Goal: Task Accomplishment & Management: Manage account settings

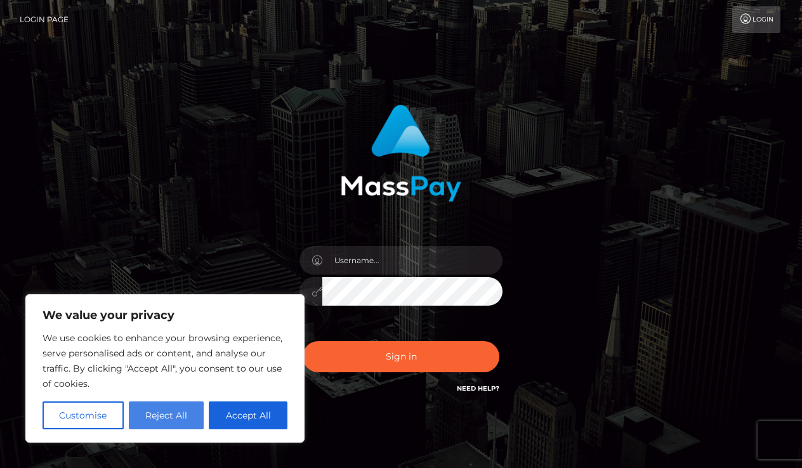
click at [150, 421] on button "Reject All" at bounding box center [166, 416] width 75 height 28
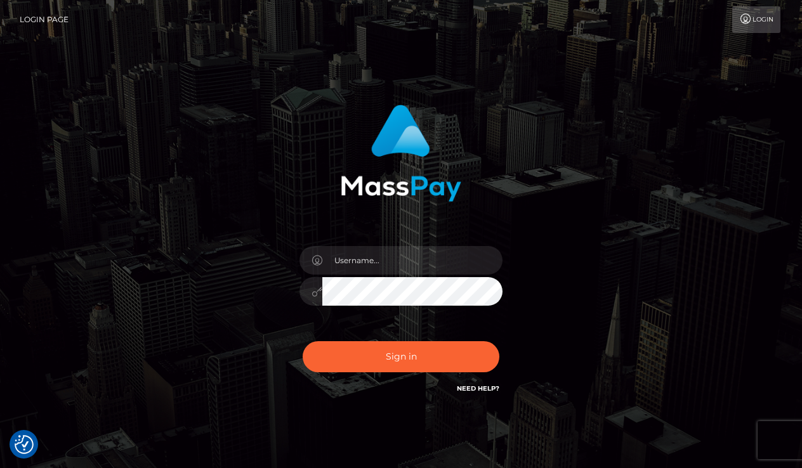
click at [172, 413] on div "Sign in" at bounding box center [400, 256] width 723 height 323
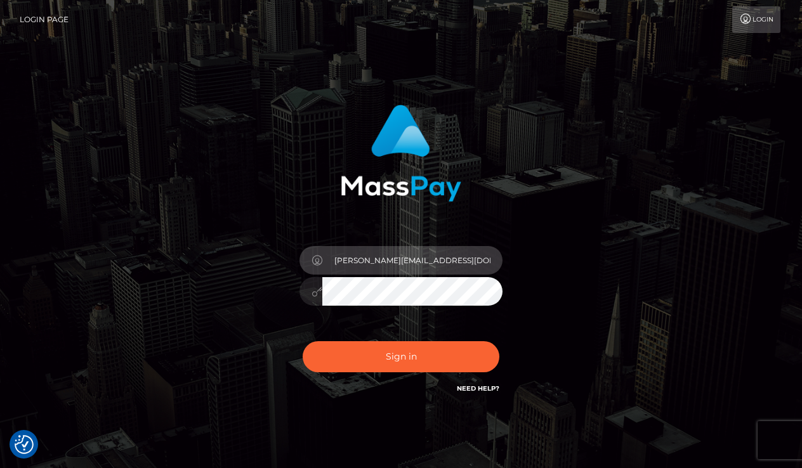
type input "[PERSON_NAME][EMAIL_ADDRESS][DOMAIN_NAME]"
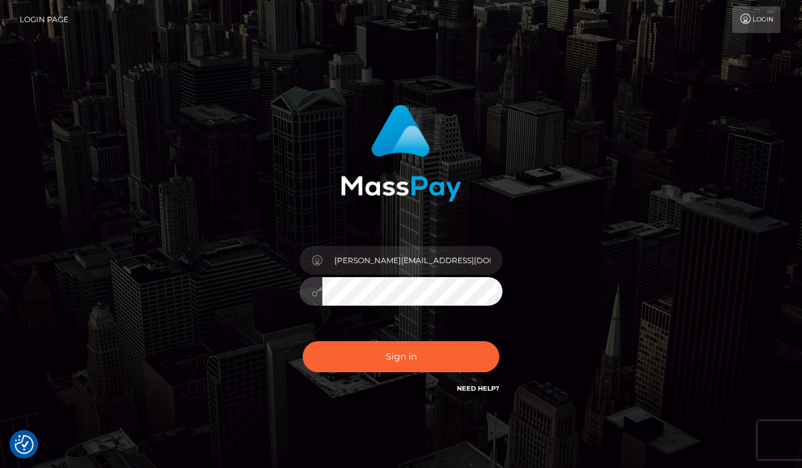
click at [401, 356] on button "Sign in" at bounding box center [401, 356] width 197 height 31
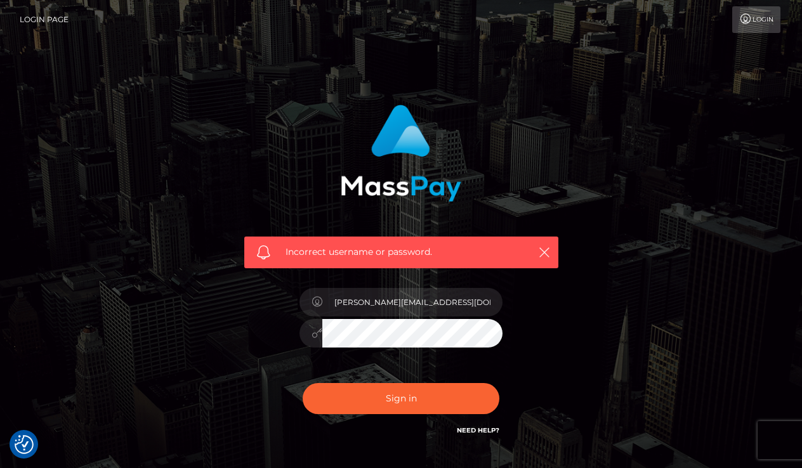
click at [322, 340] on div at bounding box center [310, 333] width 23 height 29
click at [317, 335] on icon at bounding box center [316, 333] width 11 height 10
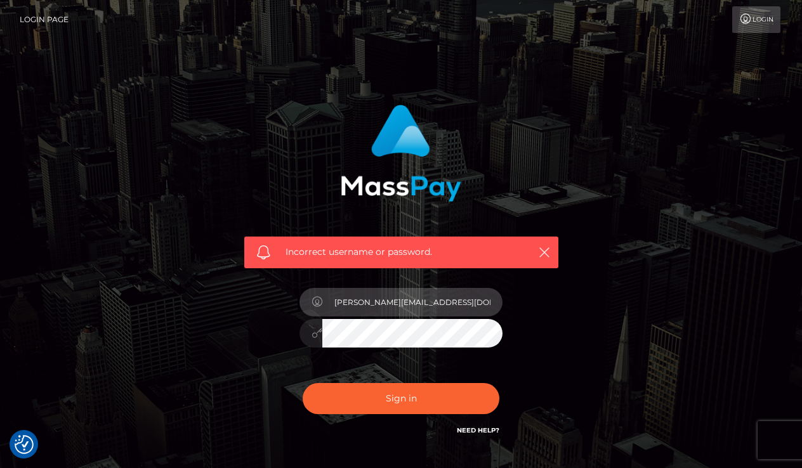
click at [454, 310] on input "popa.narcis98@gmail.com" at bounding box center [412, 302] width 180 height 29
click at [453, 309] on input "popa.narcis98@gmail.com" at bounding box center [412, 302] width 180 height 29
type input "popa.narcis98@gmail.com"
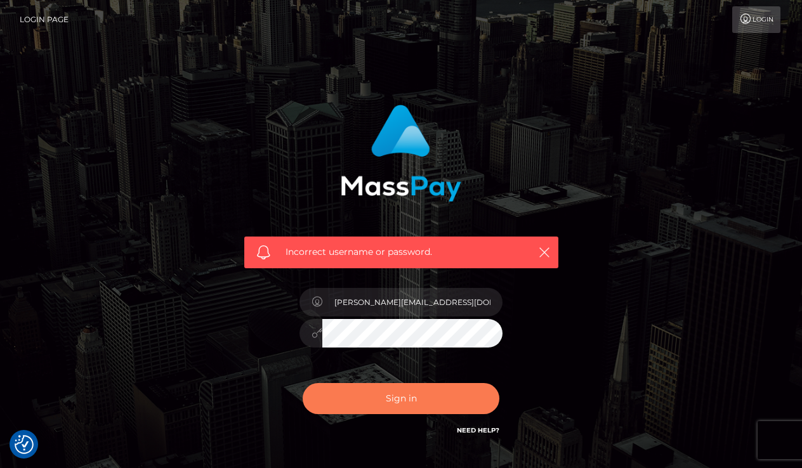
click at [416, 394] on button "Sign in" at bounding box center [401, 398] width 197 height 31
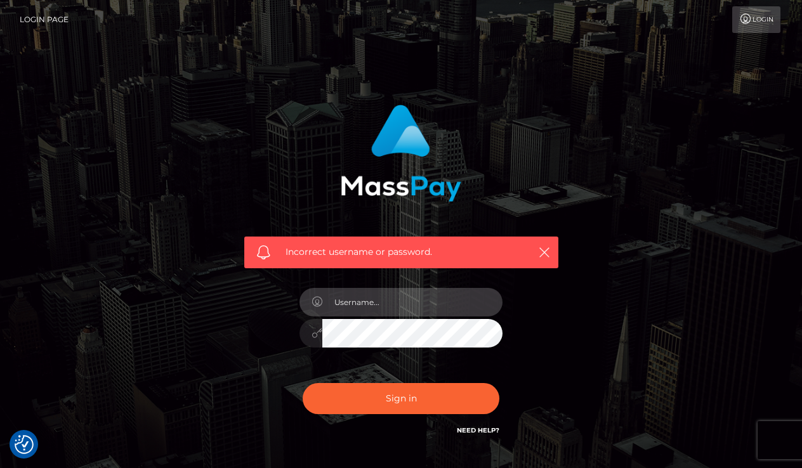
click at [384, 308] on input "text" at bounding box center [412, 302] width 180 height 29
type input "[PERSON_NAME][EMAIL_ADDRESS][DOMAIN_NAME]"
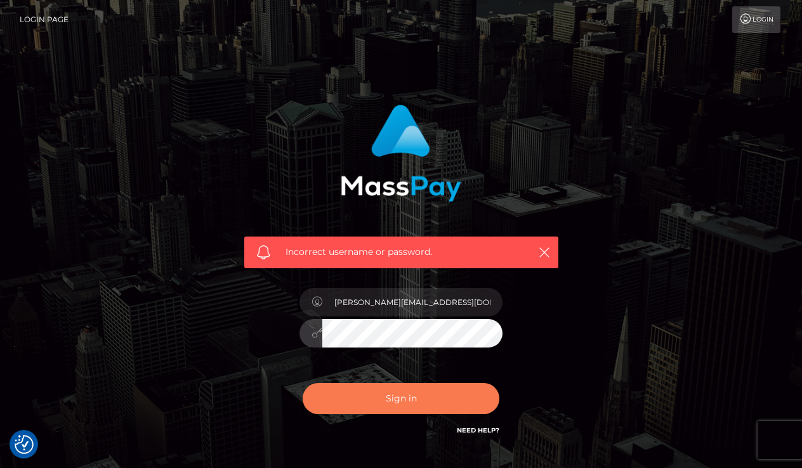
click at [431, 400] on button "Sign in" at bounding box center [401, 398] width 197 height 31
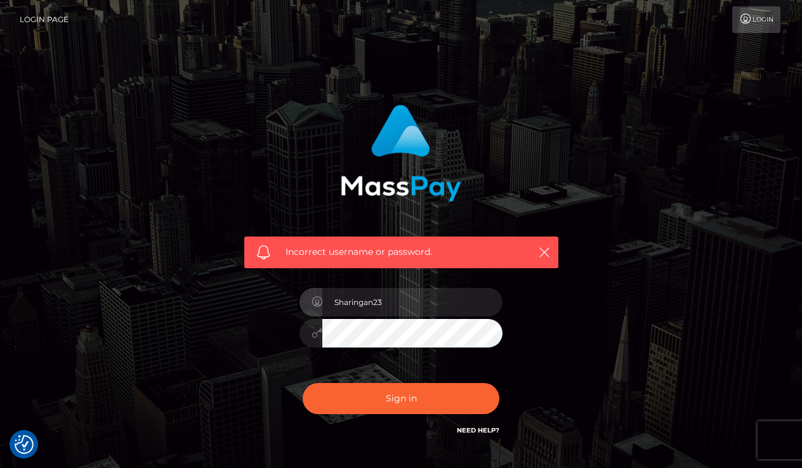
type input "Sharingan23_"
drag, startPoint x: 398, startPoint y: 306, endPoint x: 331, endPoint y: 306, distance: 66.6
click at [331, 306] on input "Sharingan23_" at bounding box center [412, 302] width 180 height 29
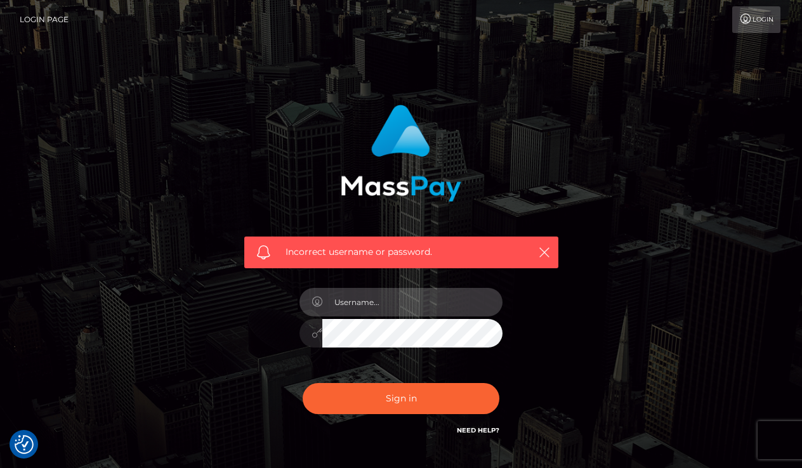
type input "[PERSON_NAME][EMAIL_ADDRESS][DOMAIN_NAME]"
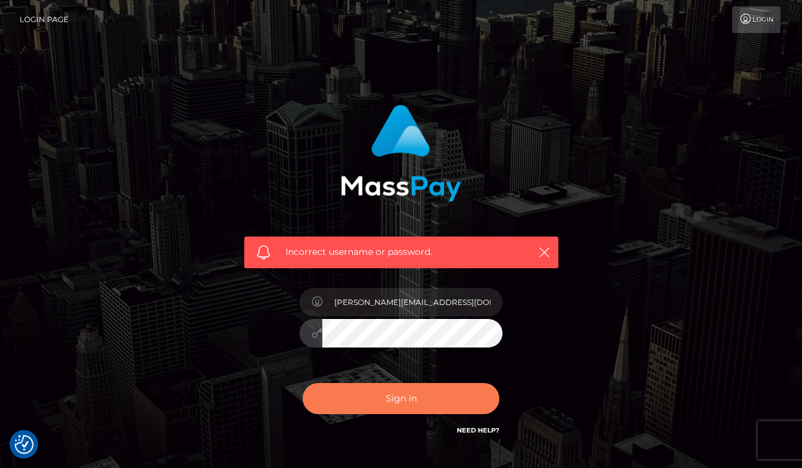
click at [403, 395] on button "Sign in" at bounding box center [401, 398] width 197 height 31
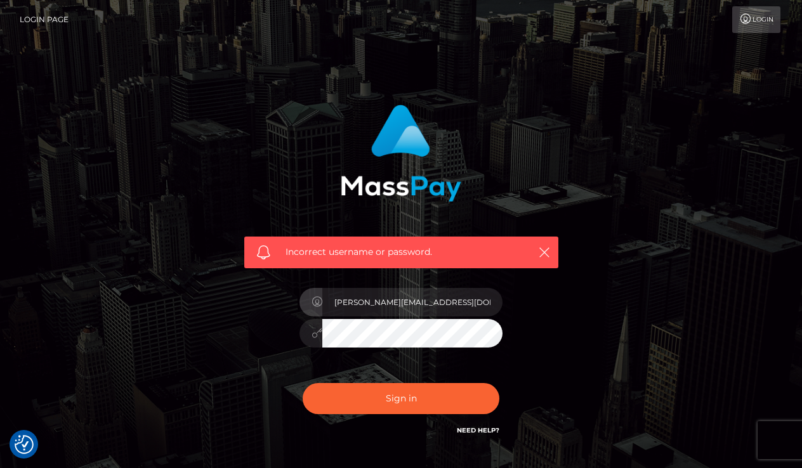
type input "[PERSON_NAME][EMAIL_ADDRESS][DOMAIN_NAME]"
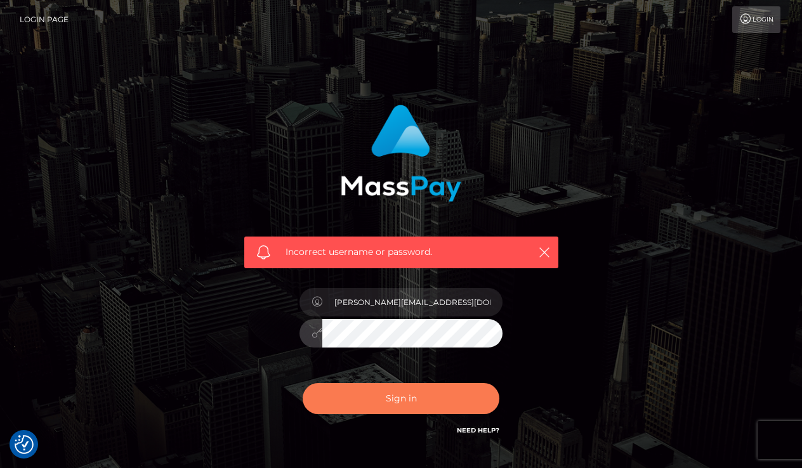
click at [410, 411] on button "Sign in" at bounding box center [401, 398] width 197 height 31
click at [402, 394] on button "Sign in" at bounding box center [401, 398] width 197 height 31
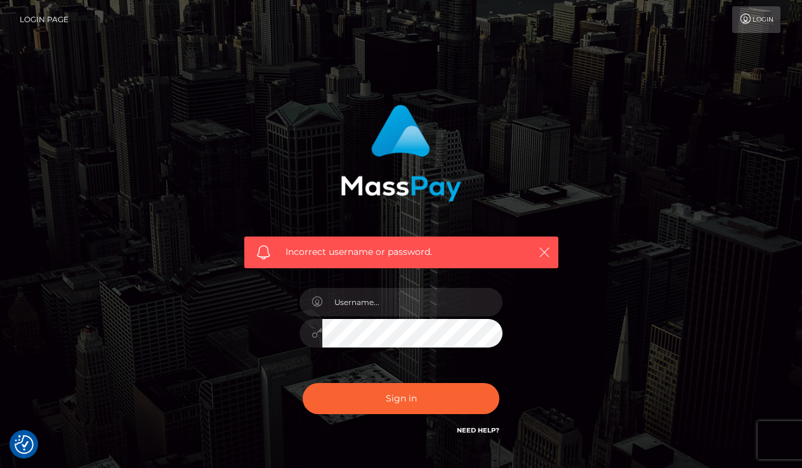
click at [546, 254] on icon "button" at bounding box center [544, 252] width 13 height 13
click at [748, 28] on link "Login" at bounding box center [756, 19] width 48 height 27
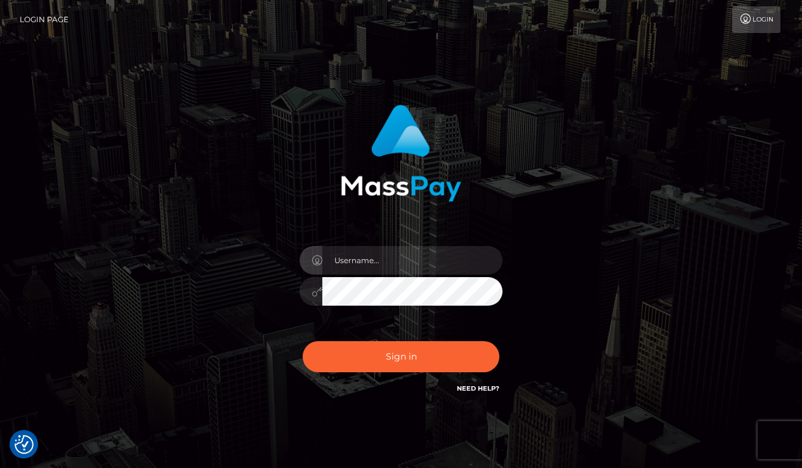
click at [749, 20] on icon at bounding box center [745, 19] width 13 height 10
click at [360, 262] on input "text" at bounding box center [412, 260] width 180 height 29
type input "[PERSON_NAME][EMAIL_ADDRESS][DOMAIN_NAME]"
click at [317, 289] on icon at bounding box center [316, 292] width 11 height 10
click at [318, 297] on div at bounding box center [310, 291] width 23 height 29
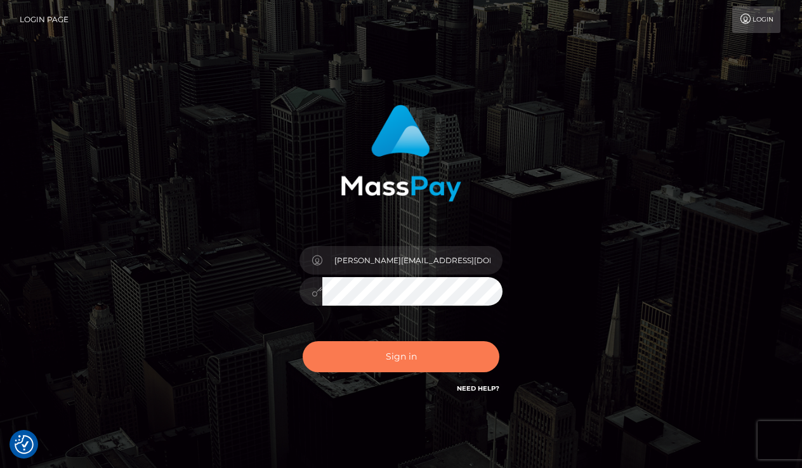
click at [405, 357] on button "Sign in" at bounding box center [401, 356] width 197 height 31
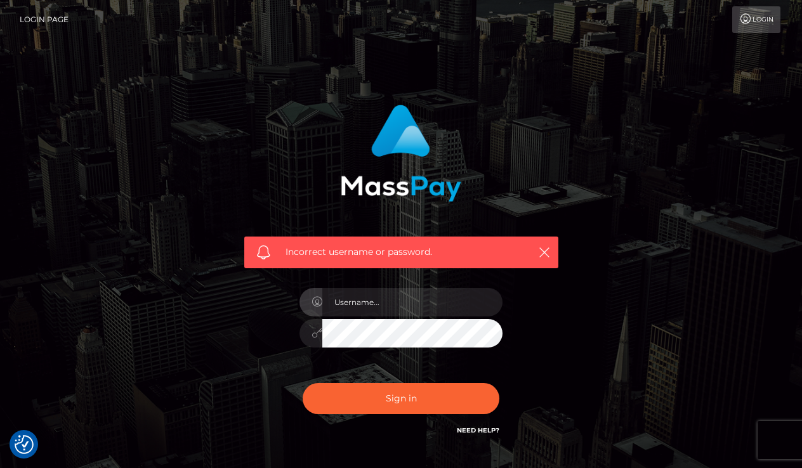
click at [545, 330] on div "Incorrect username or password." at bounding box center [401, 271] width 333 height 352
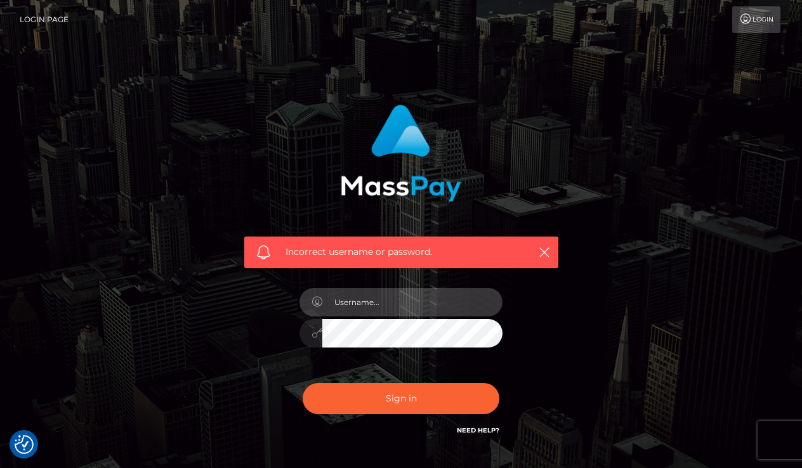
click at [422, 297] on input "text" at bounding box center [412, 302] width 180 height 29
type input "[PERSON_NAME][EMAIL_ADDRESS][DOMAIN_NAME]"
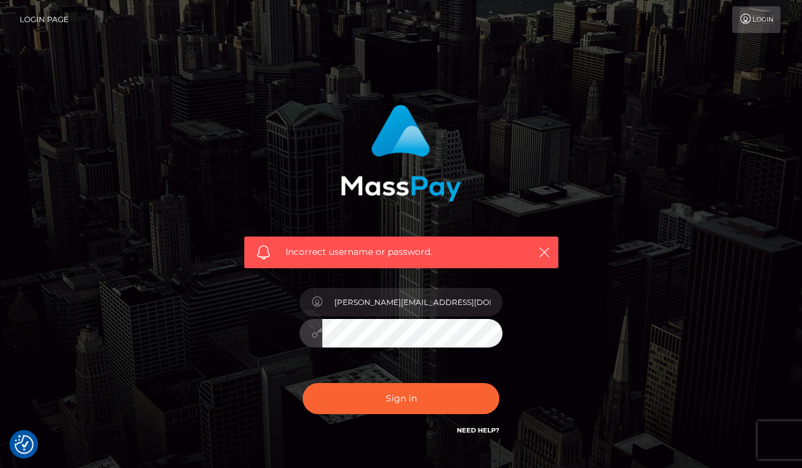
click at [401, 398] on button "Sign in" at bounding box center [401, 398] width 197 height 31
